Goal: Information Seeking & Learning: Learn about a topic

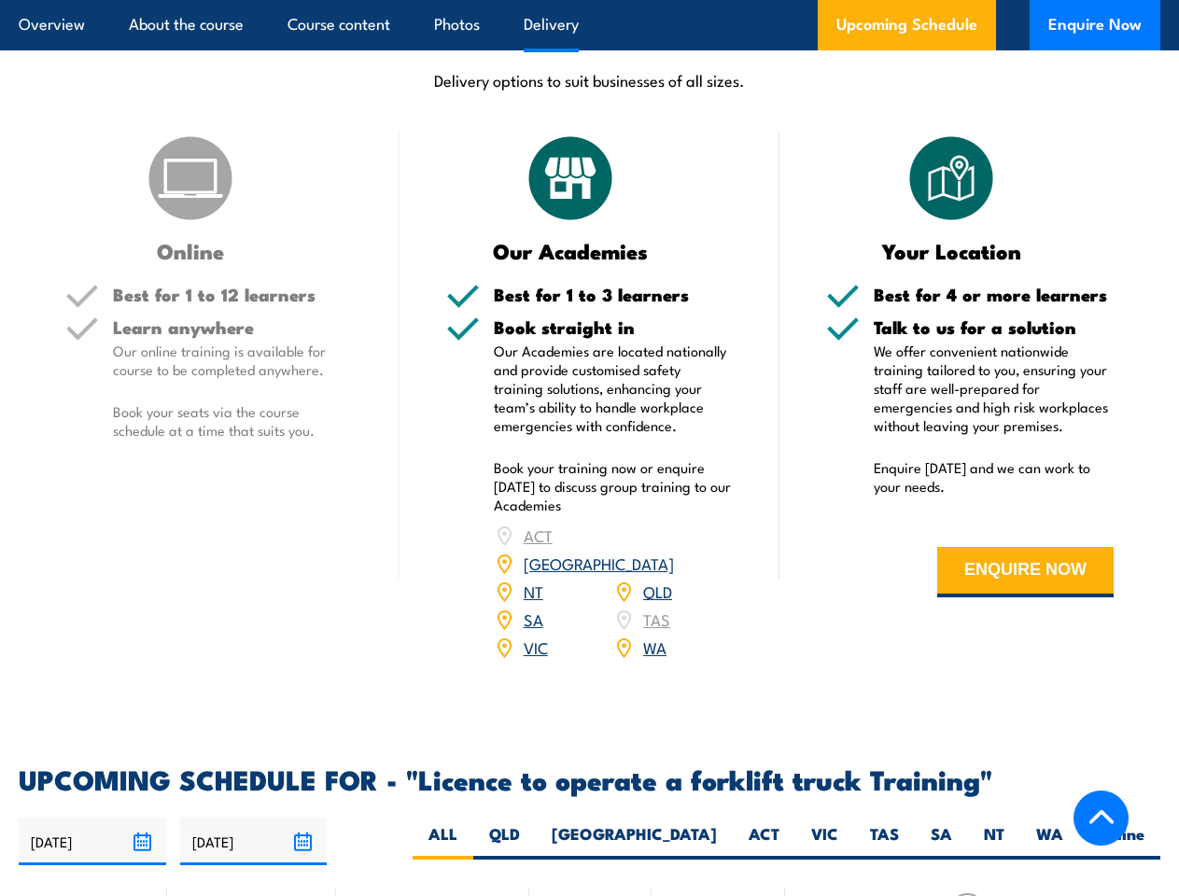
click at [589, 0] on article "Overview About the course Course content Photos Delivery Upcoming Schedule Enqu…" at bounding box center [589, 25] width 1141 height 50
click at [92, 818] on input "[DATE]" at bounding box center [92, 842] width 147 height 48
click at [254, 818] on input "[DATE]" at bounding box center [253, 842] width 147 height 48
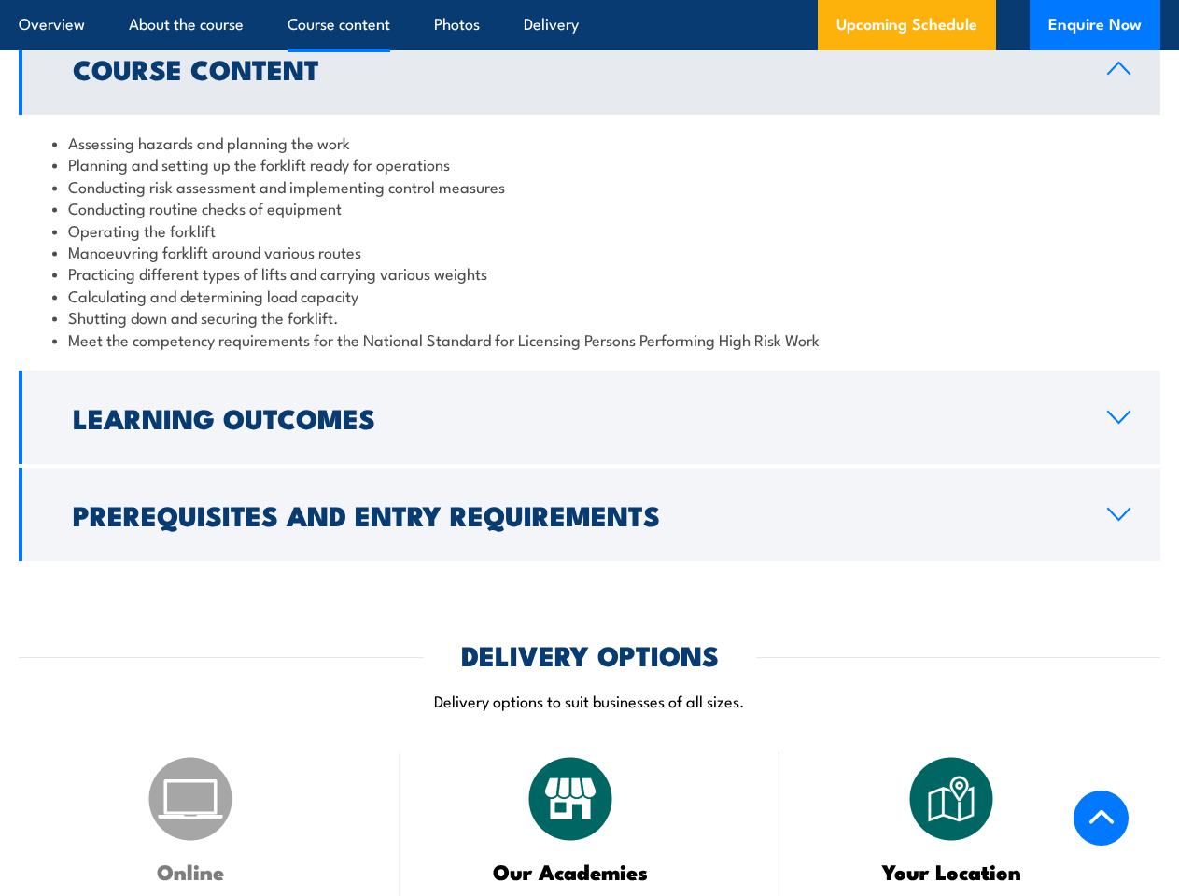
click at [589, 0] on article "Overview About the course Course content Photos Delivery Upcoming Schedule Enqu…" at bounding box center [589, 25] width 1141 height 50
click at [589, 405] on h2 "Learning Outcomes" at bounding box center [575, 417] width 1004 height 24
